Goal: Information Seeking & Learning: Check status

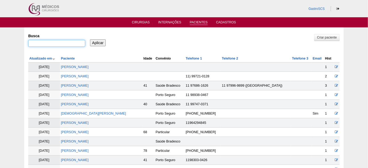
click at [40, 45] on input "Busca" at bounding box center [56, 43] width 57 height 7
paste input "FLORIZA MARIA ROSENO"
type input ""FLORIZA MARIA ROSENO""
click at [90, 39] on input "Aplicar" at bounding box center [98, 42] width 16 height 7
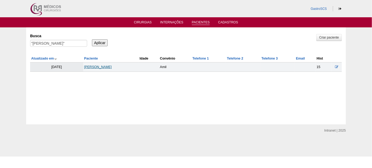
click at [93, 68] on link "[PERSON_NAME] [PERSON_NAME]" at bounding box center [98, 67] width 28 height 4
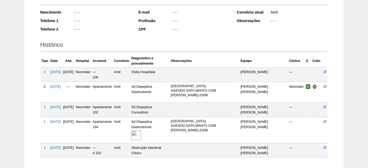
scroll to position [97, 0]
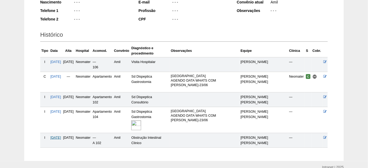
click at [61, 136] on span "02/07/2025" at bounding box center [55, 138] width 11 height 4
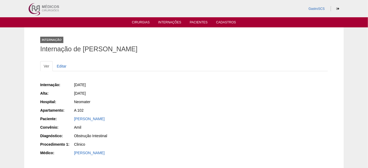
scroll to position [24, 0]
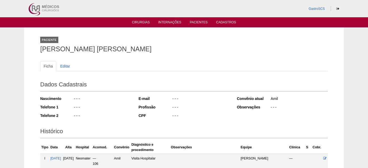
scroll to position [96, 0]
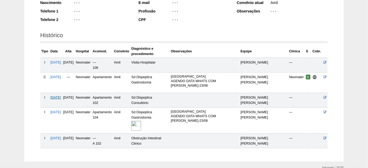
click at [59, 96] on span "20/06/2025" at bounding box center [55, 98] width 11 height 4
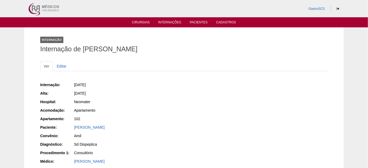
scroll to position [24, 0]
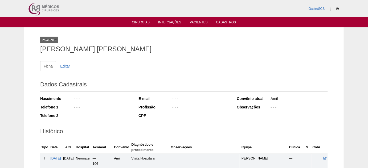
click at [130, 21] on li "Cirurgias" at bounding box center [140, 22] width 25 height 4
click at [135, 22] on link "Cirurgias" at bounding box center [141, 23] width 18 height 5
